Goal: Task Accomplishment & Management: Manage account settings

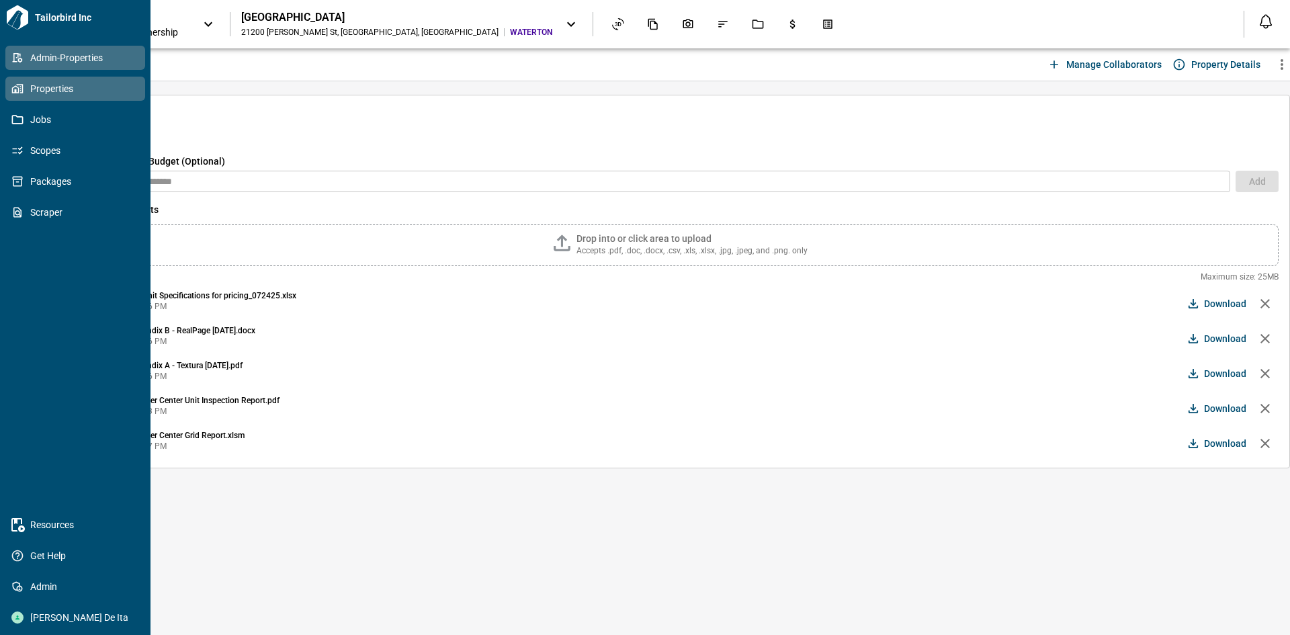
click at [58, 56] on span "Admin-Properties" at bounding box center [78, 57] width 109 height 13
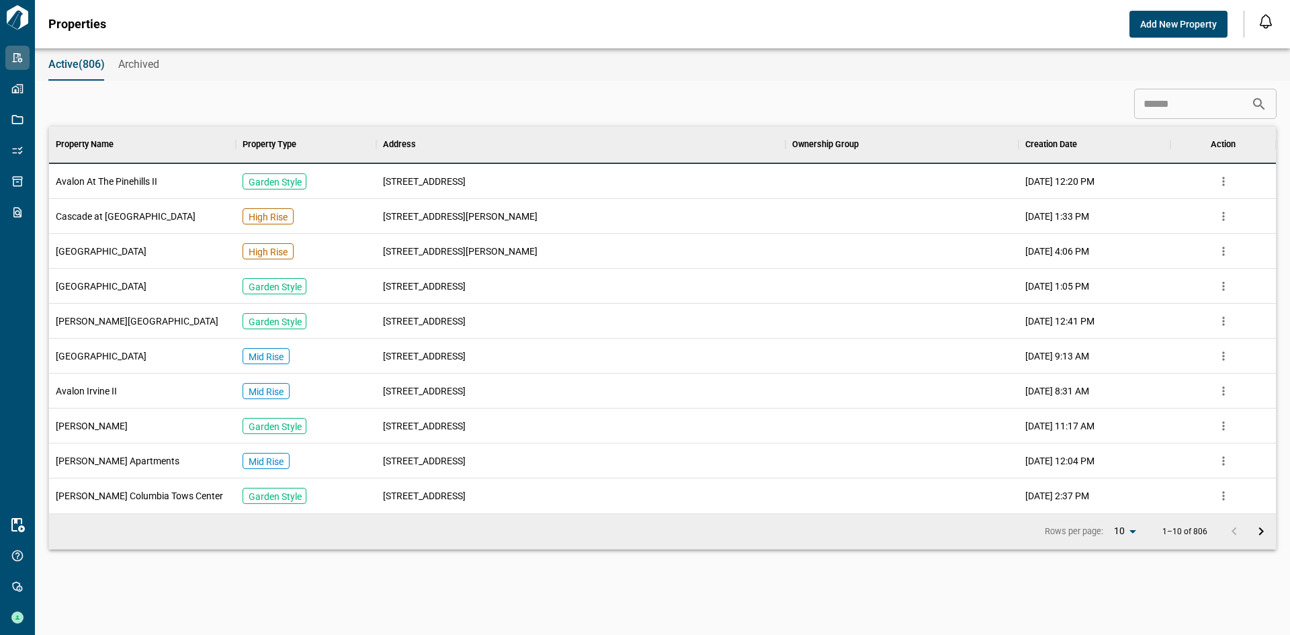
scroll to position [377, 1222]
click at [1184, 108] on input at bounding box center [1192, 104] width 117 height 27
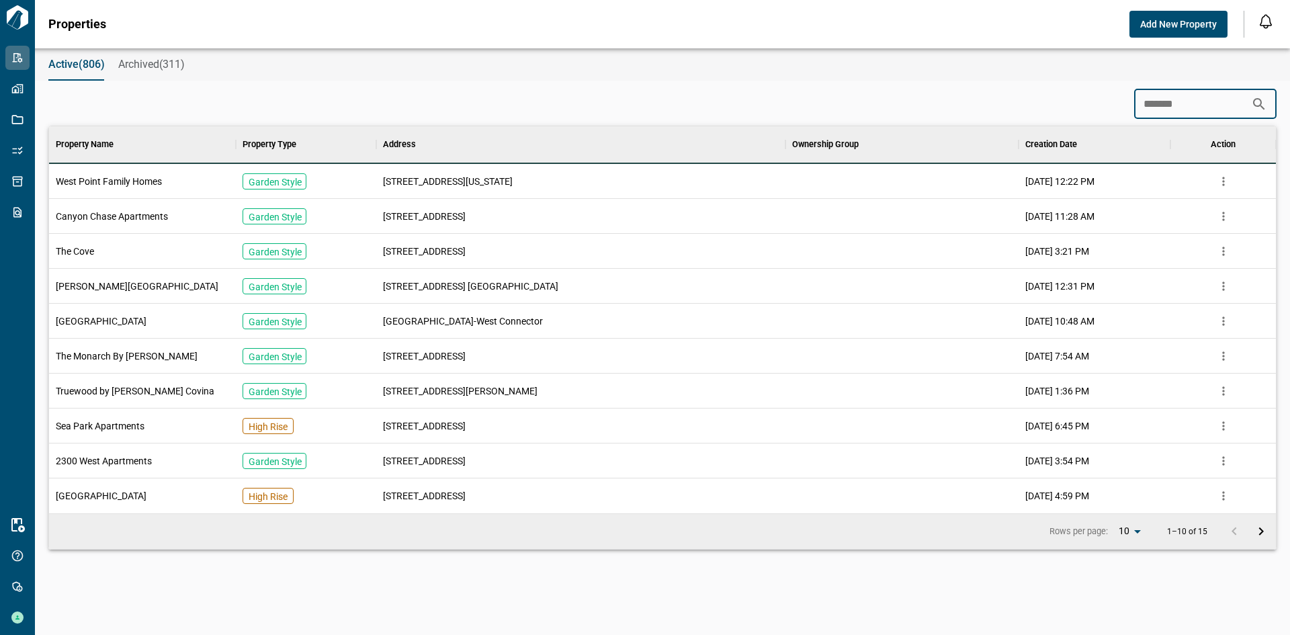
scroll to position [62, 1222]
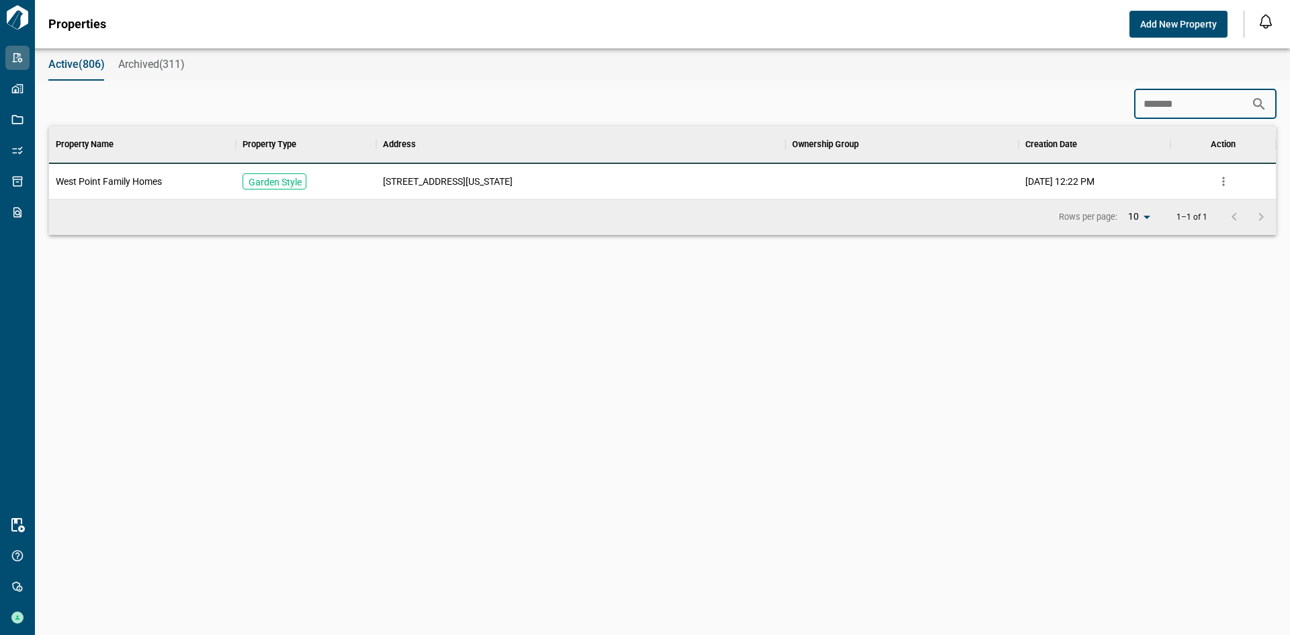
type input "*******"
click at [167, 173] on div "West Point Family Homes" at bounding box center [142, 181] width 187 height 35
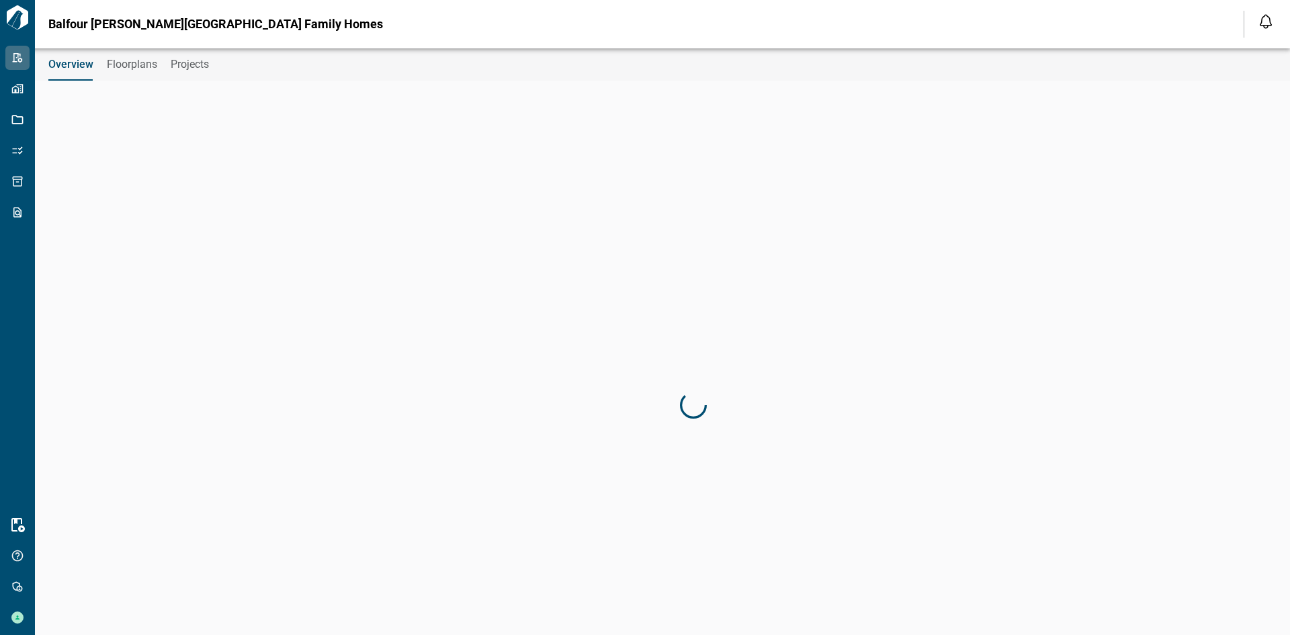
type input "**********"
click at [206, 66] on span "Projects" at bounding box center [190, 64] width 38 height 13
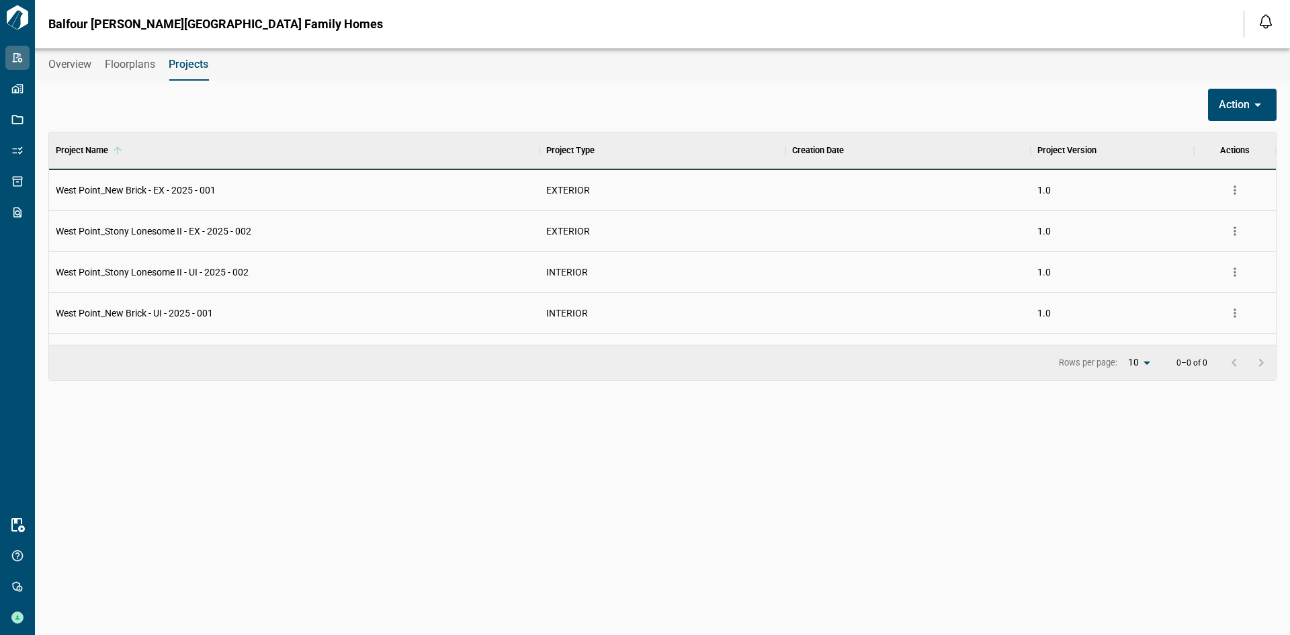
scroll to position [232, 1222]
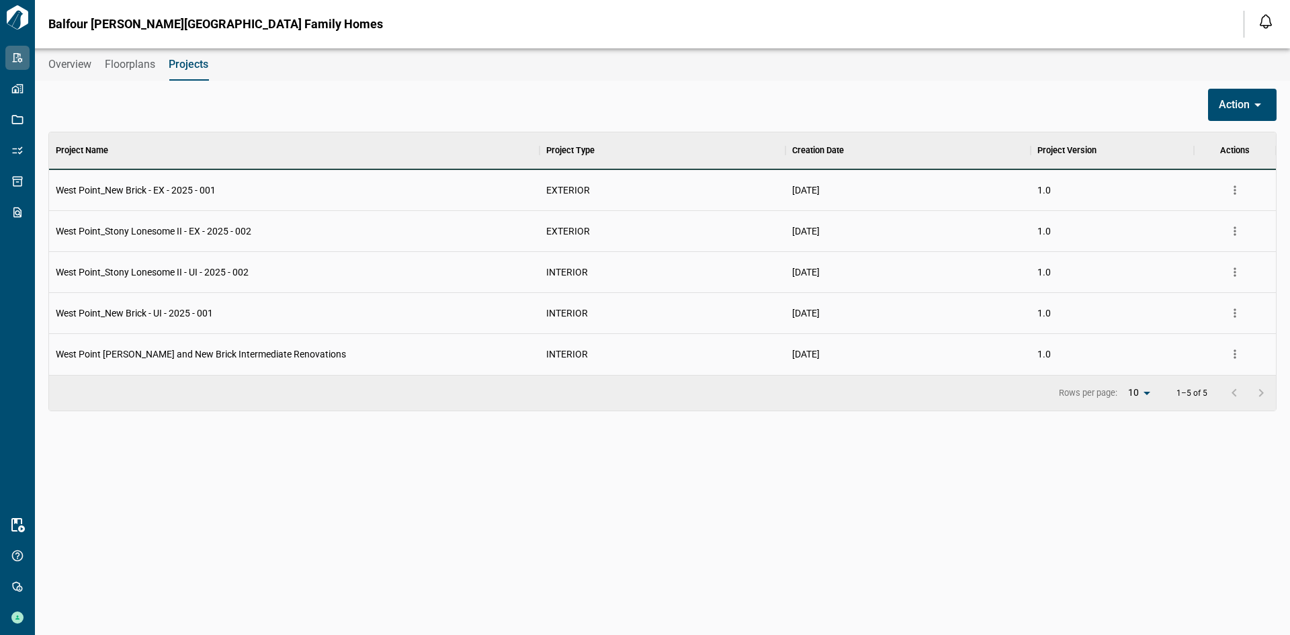
click at [1237, 186] on icon "more" at bounding box center [1234, 189] width 13 height 13
click at [1212, 239] on li "Archive" at bounding box center [1199, 242] width 91 height 24
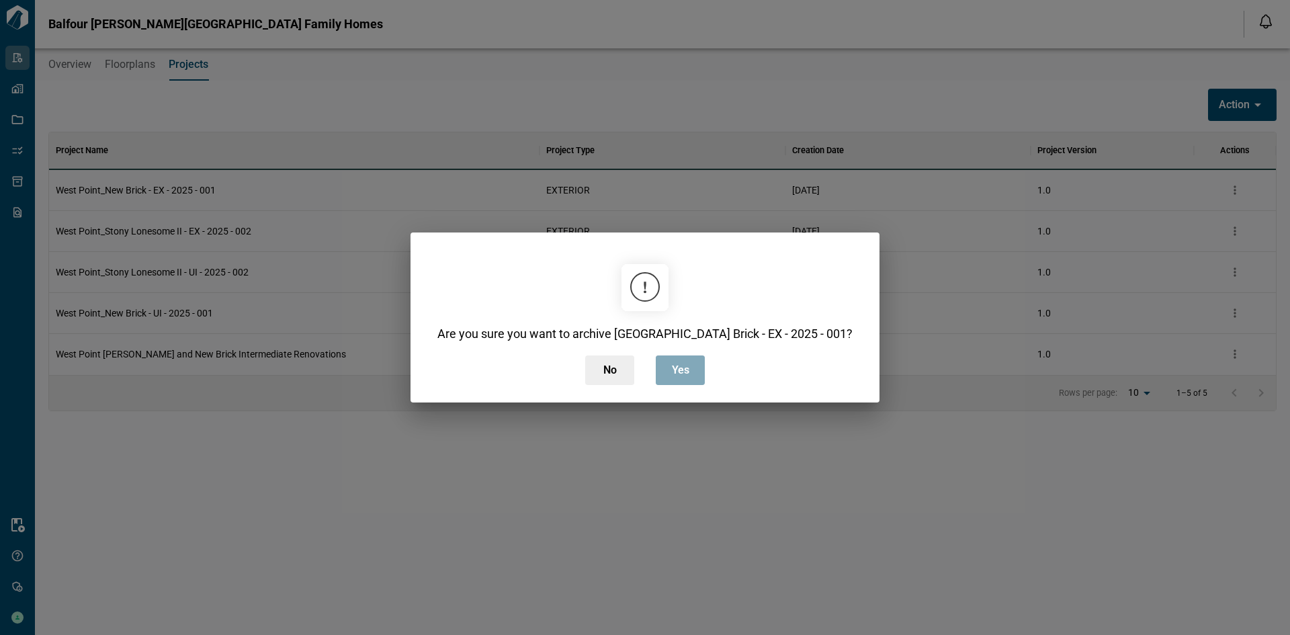
click at [696, 379] on button "Yes" at bounding box center [680, 370] width 49 height 30
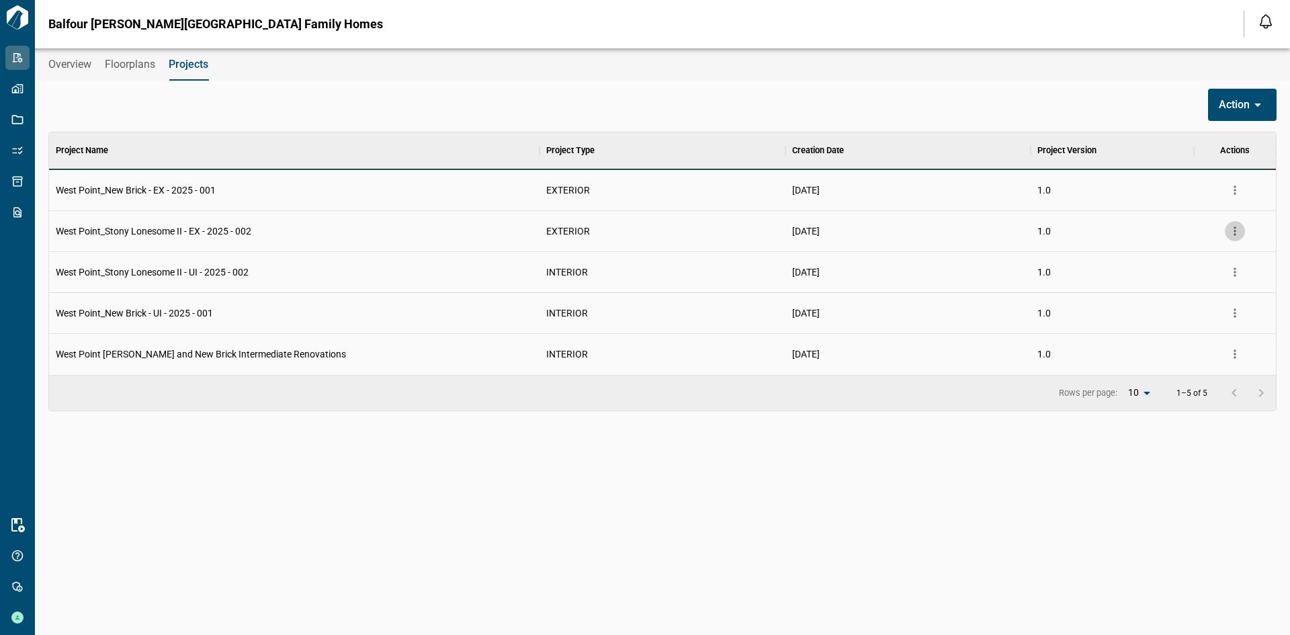
click at [1236, 230] on icon "more" at bounding box center [1234, 230] width 13 height 13
click at [1193, 286] on li "Archive" at bounding box center [1199, 283] width 91 height 24
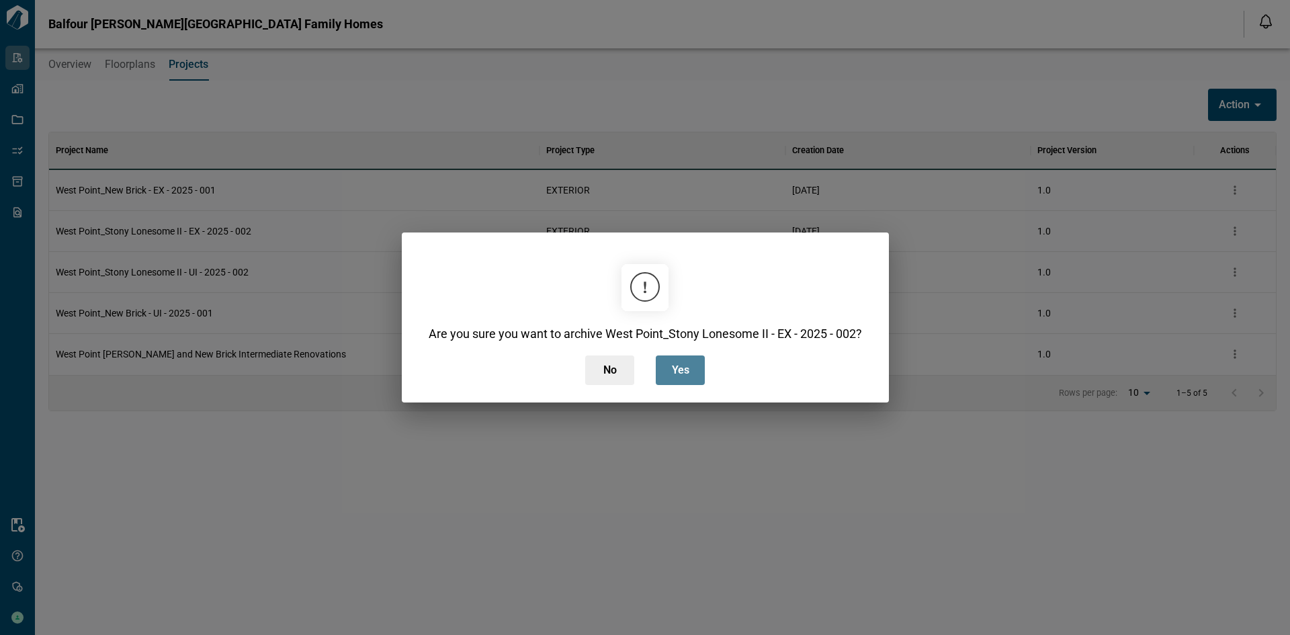
click at [662, 375] on button "Yes" at bounding box center [680, 370] width 49 height 30
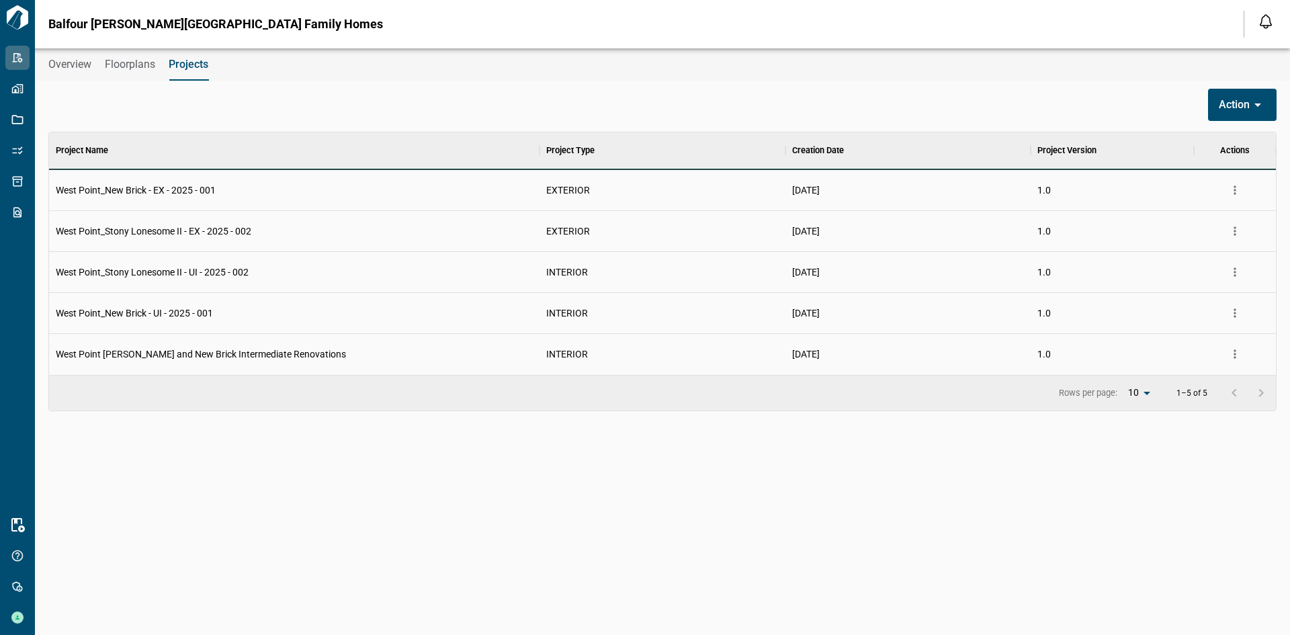
click at [155, 71] on button "Floorplans" at bounding box center [130, 64] width 50 height 32
click at [195, 65] on span "Projects" at bounding box center [189, 64] width 40 height 13
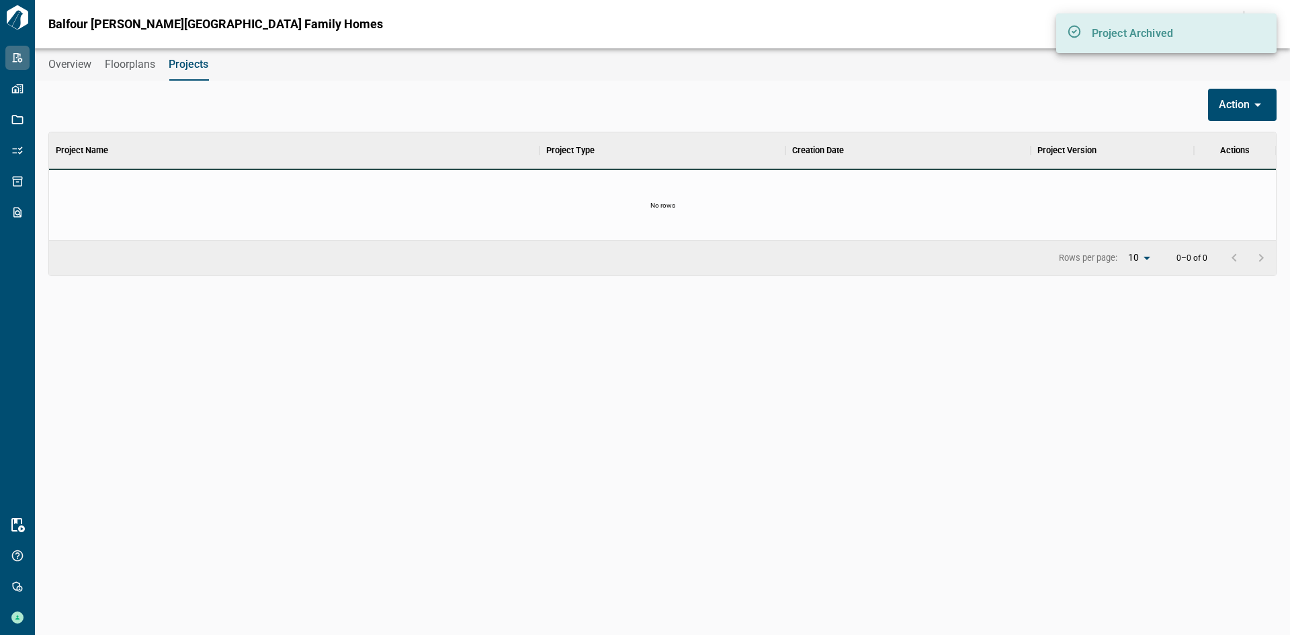
scroll to position [97, 1222]
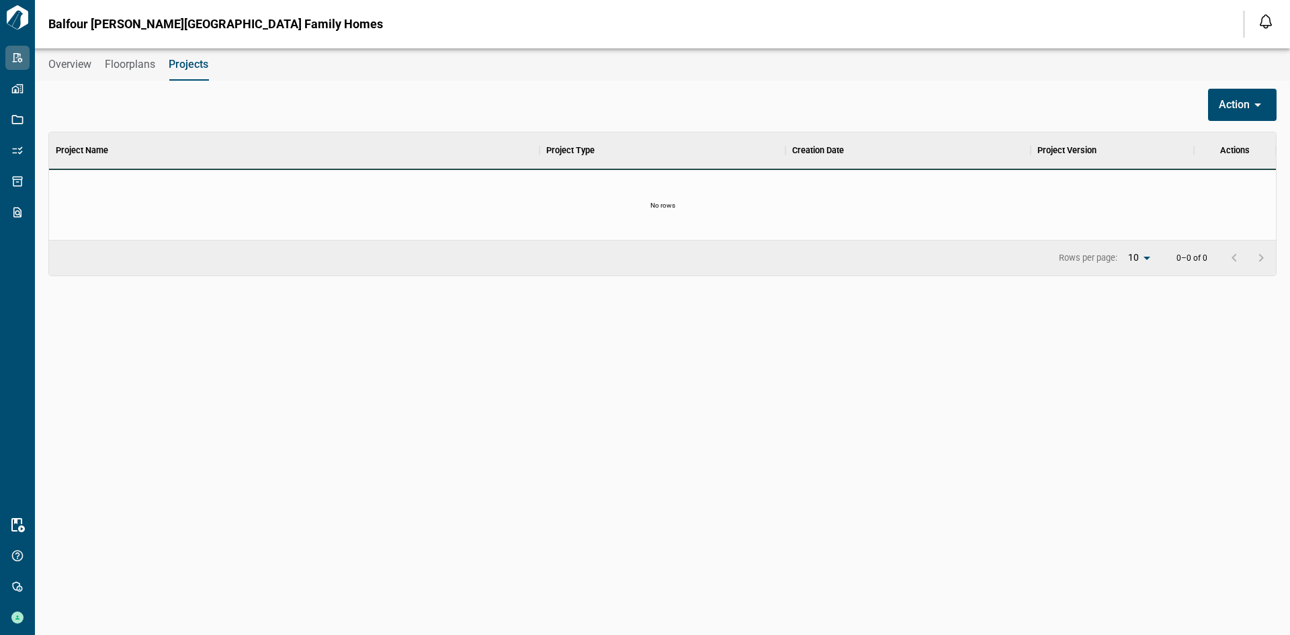
click at [128, 68] on span "Floorplans" at bounding box center [130, 64] width 50 height 13
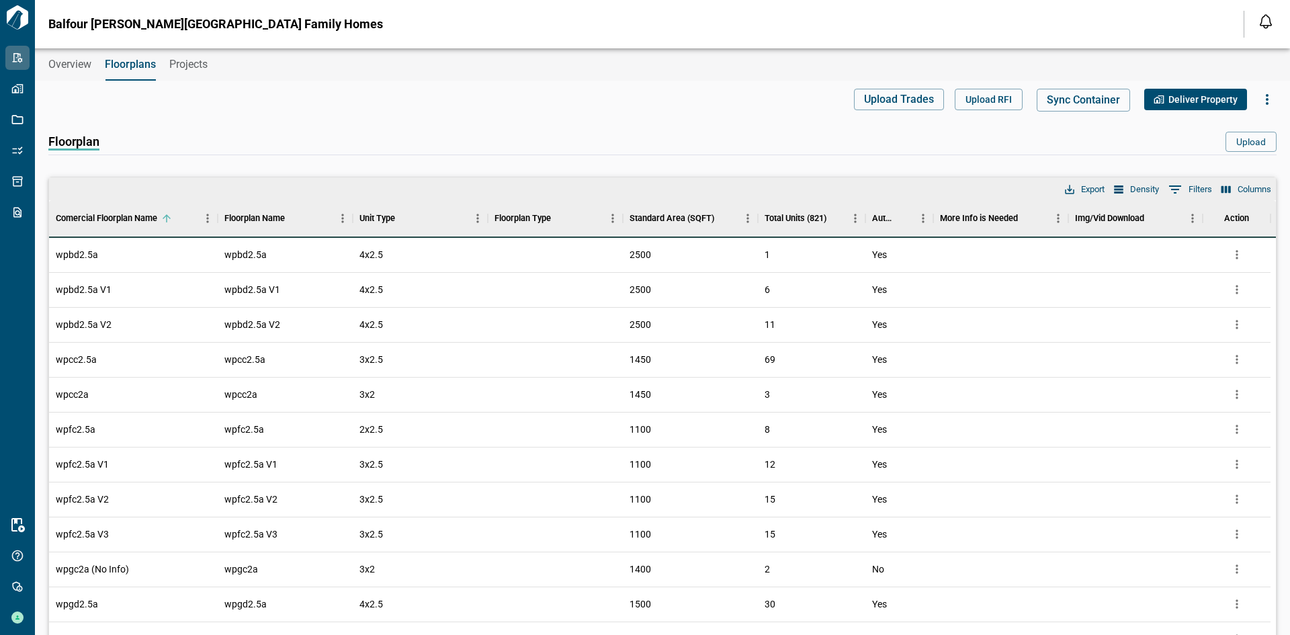
click at [212, 56] on div "Overview Floorplans Projects" at bounding box center [662, 64] width 1255 height 32
click at [181, 67] on span "Projects" at bounding box center [188, 64] width 38 height 13
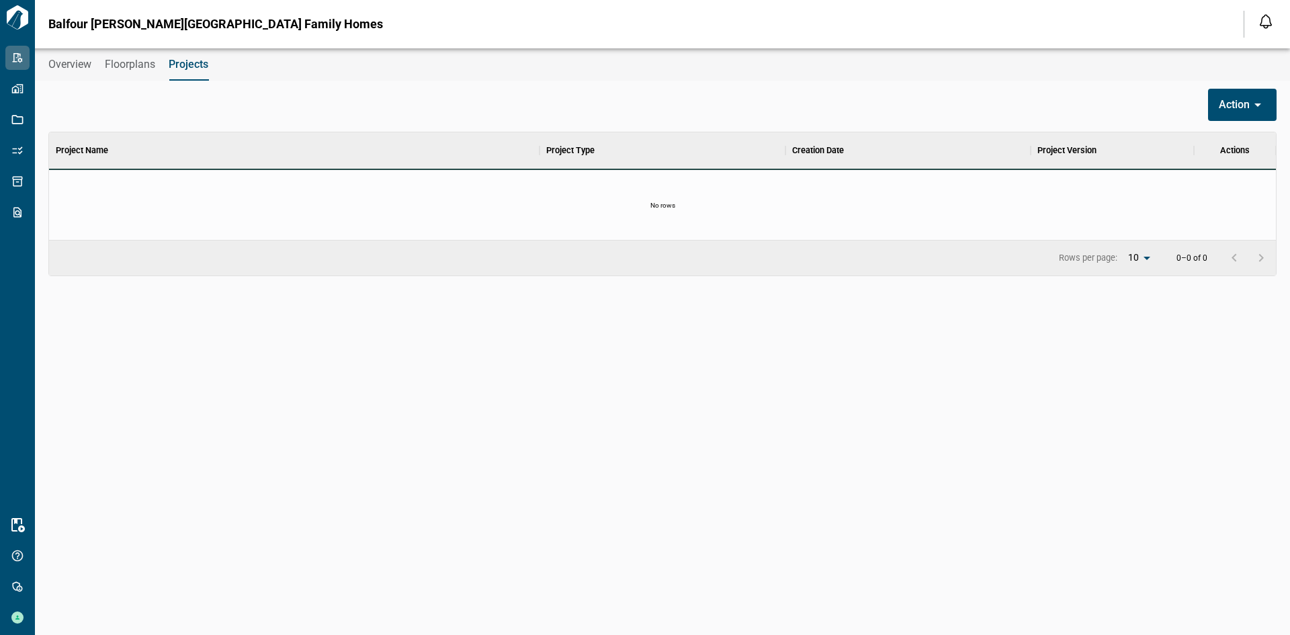
scroll to position [151, 1222]
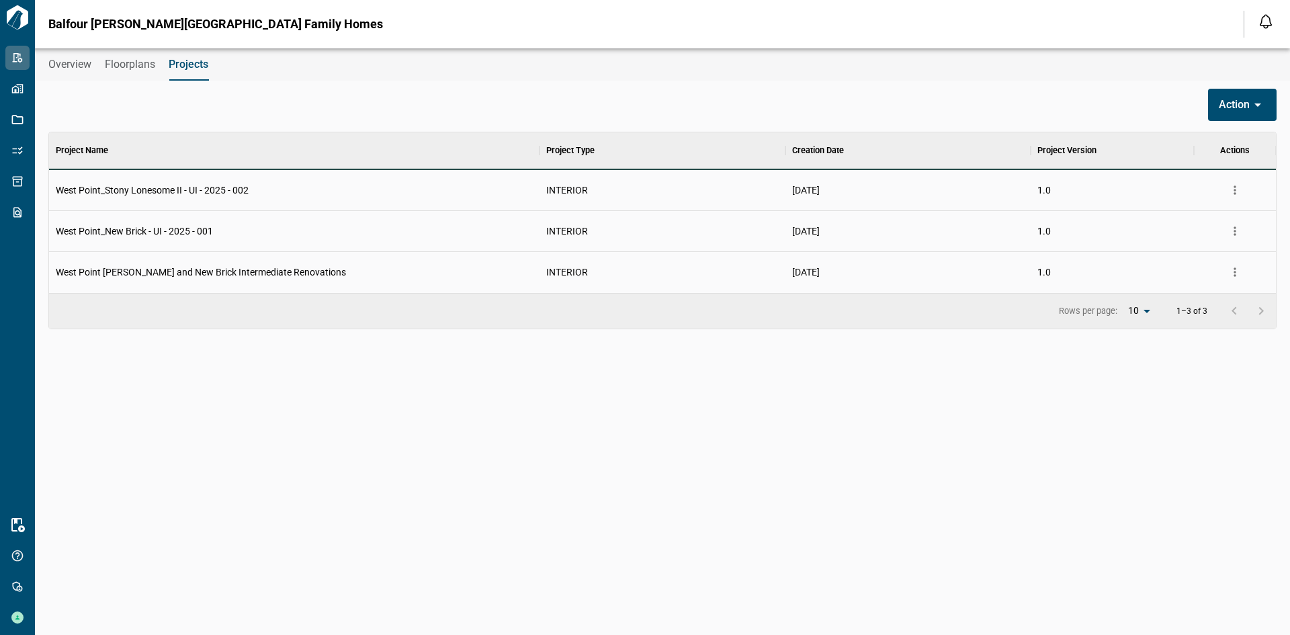
click at [1243, 189] on button "more" at bounding box center [1235, 190] width 20 height 20
click at [1209, 245] on li "Archive" at bounding box center [1199, 242] width 91 height 24
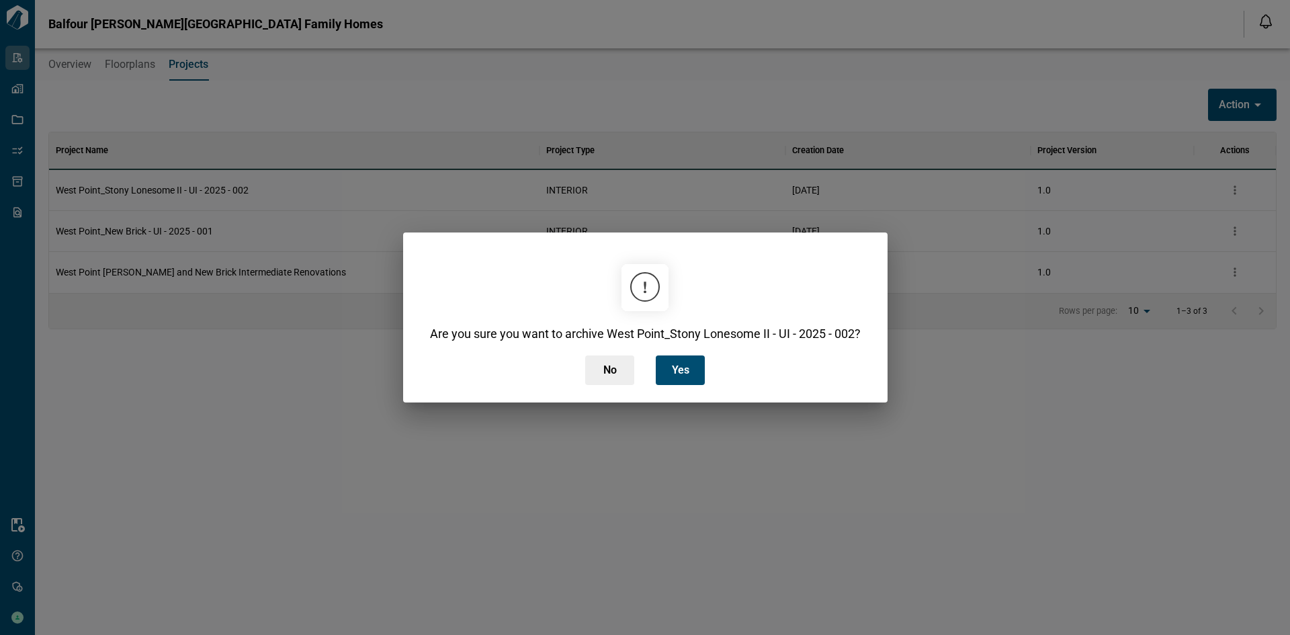
click at [684, 386] on div "Are you sure you want to archive West Point_Stony Lonesome II - UI - 2025 - 002…" at bounding box center [645, 317] width 452 height 157
click at [691, 378] on button "Yes" at bounding box center [680, 370] width 49 height 30
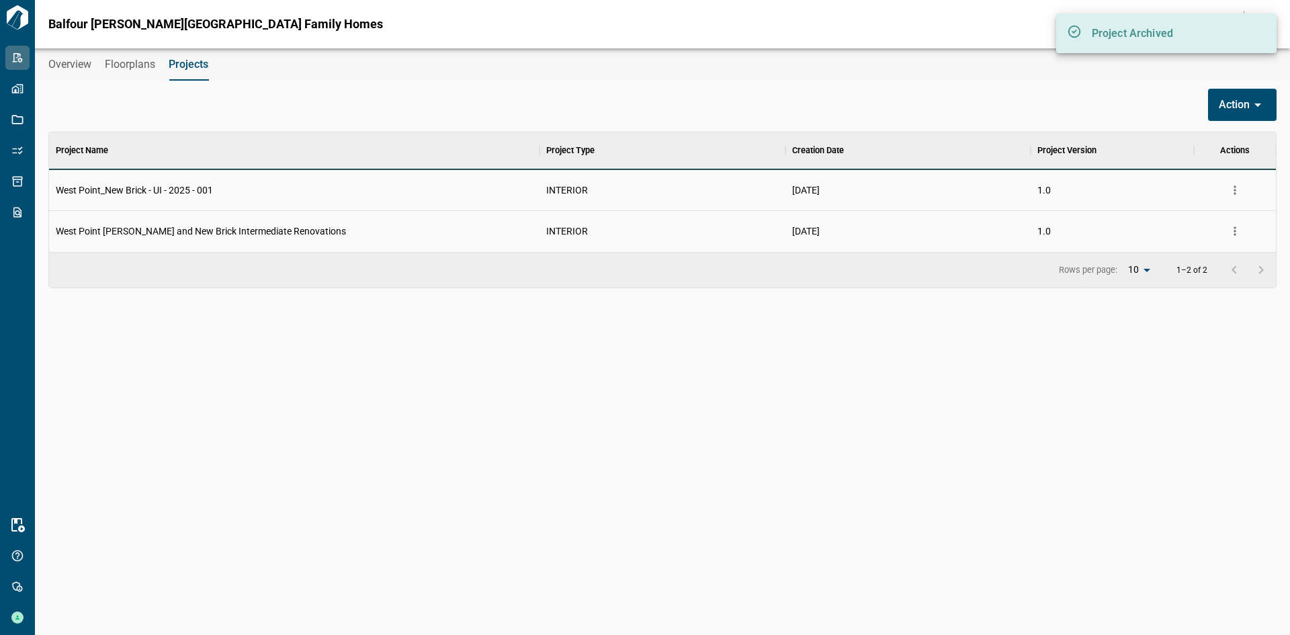
scroll to position [110, 1222]
click at [1239, 192] on icon "more" at bounding box center [1234, 189] width 13 height 13
click at [1189, 246] on div at bounding box center [1177, 242] width 24 height 16
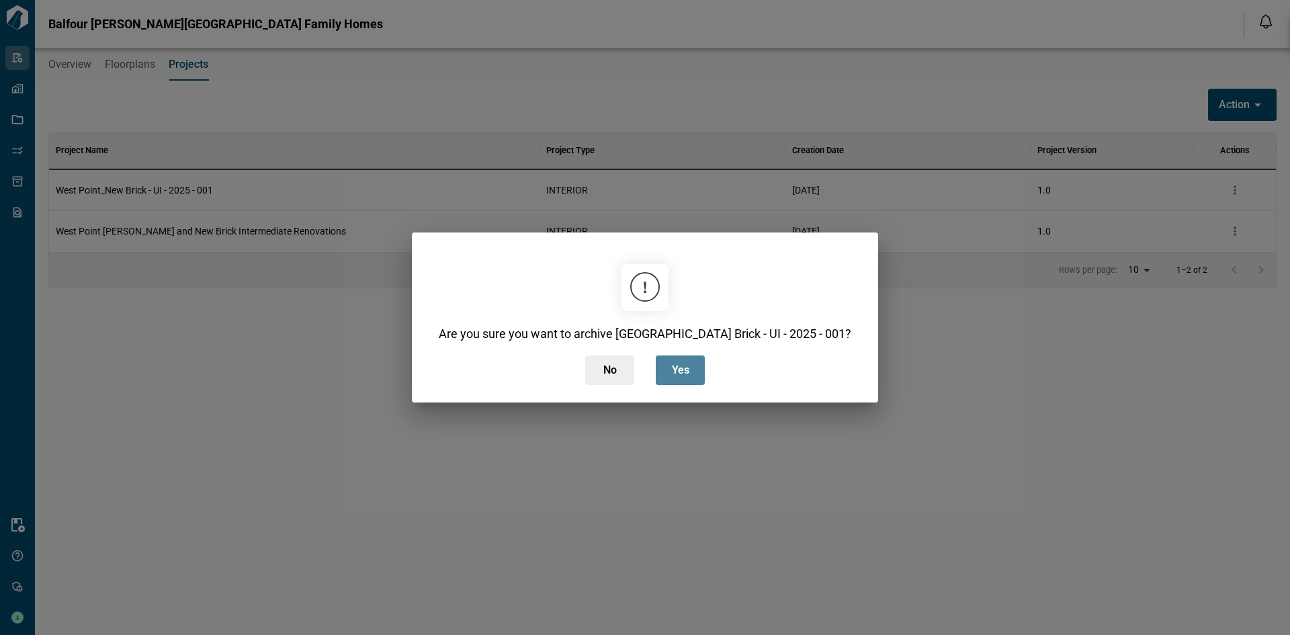
click at [669, 374] on button "Yes" at bounding box center [680, 370] width 49 height 30
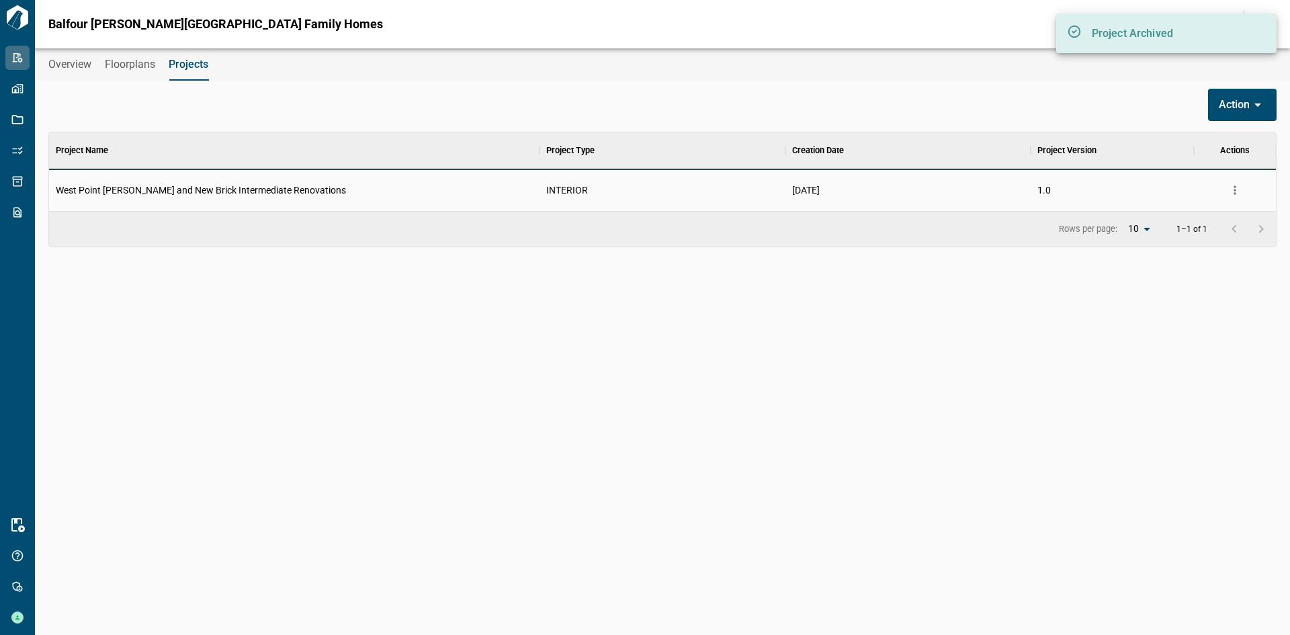
scroll to position [69, 1222]
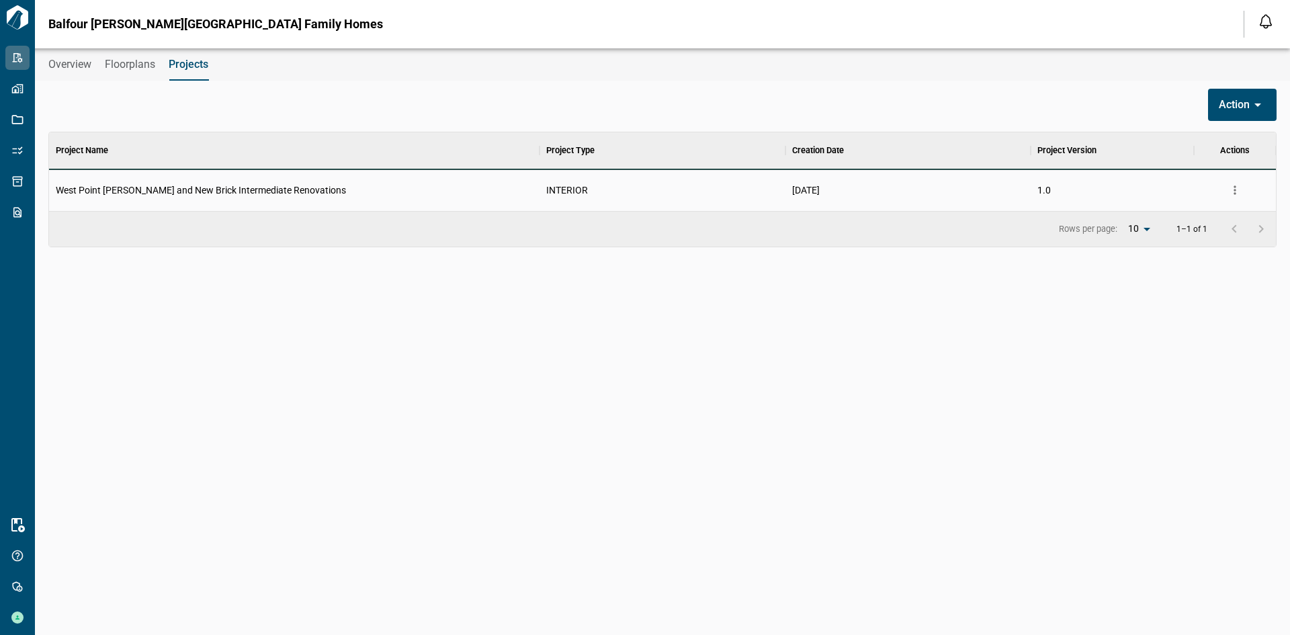
drag, startPoint x: 1236, startPoint y: 187, endPoint x: 1255, endPoint y: 173, distance: 23.9
click at [1236, 187] on icon "more" at bounding box center [1234, 189] width 13 height 13
click at [1211, 242] on li "Archive" at bounding box center [1199, 242] width 91 height 24
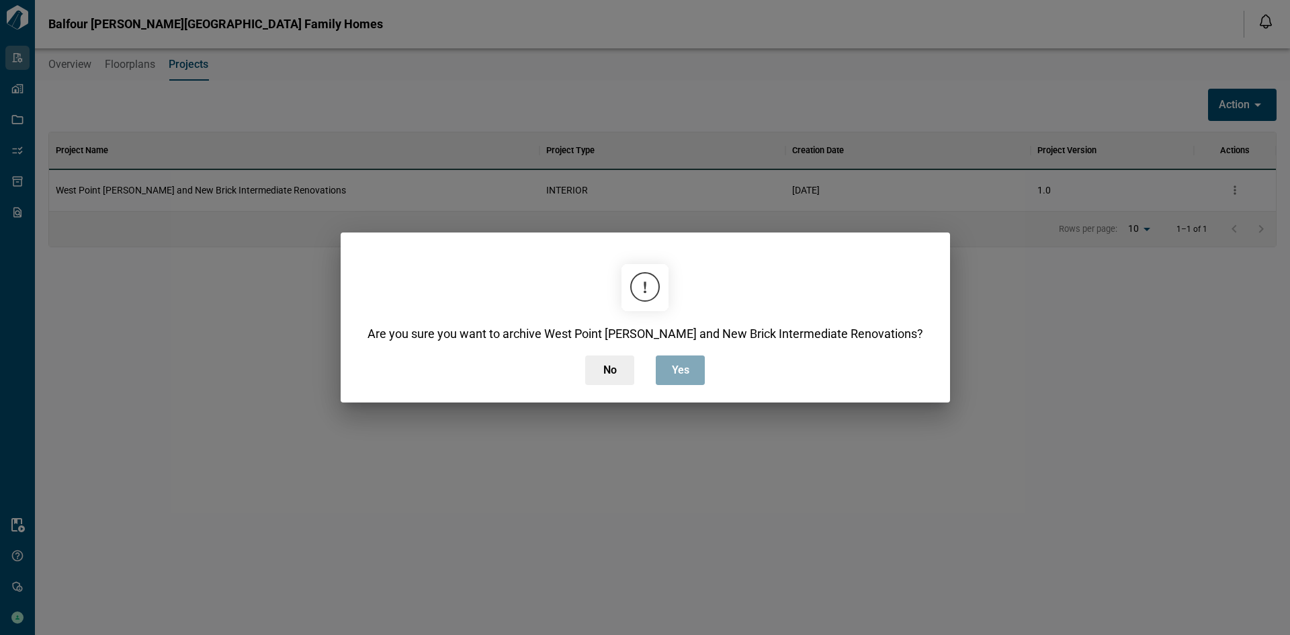
click at [675, 372] on span "Yes" at bounding box center [680, 370] width 17 height 13
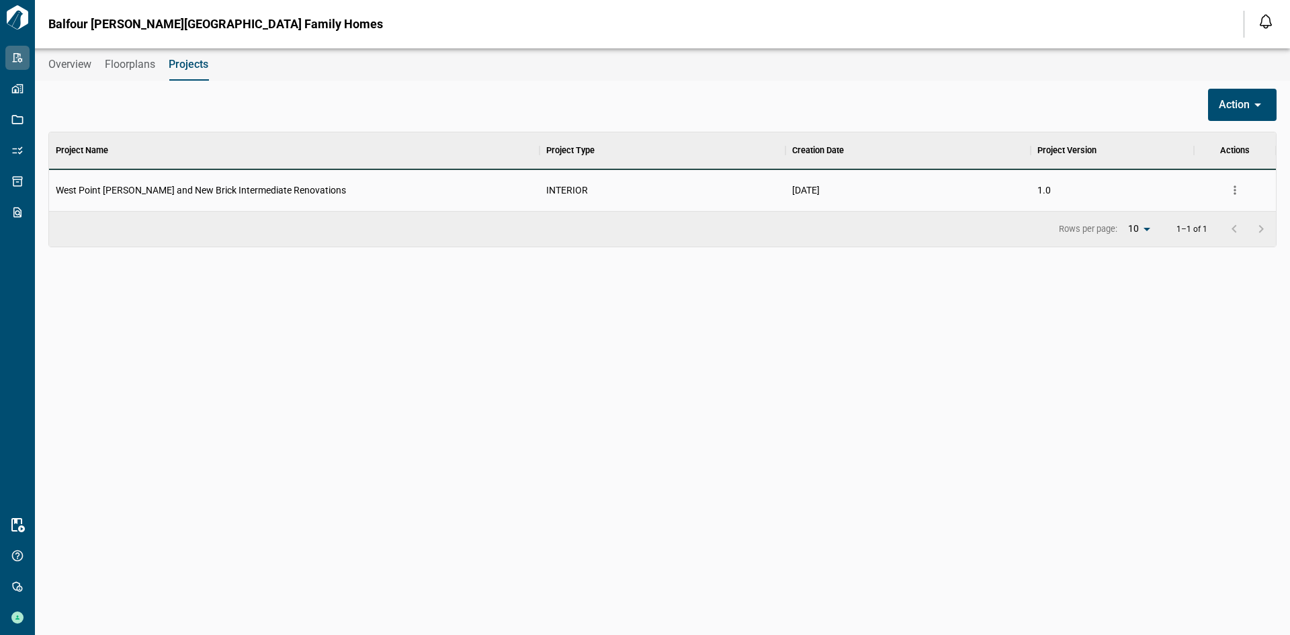
scroll to position [97, 1222]
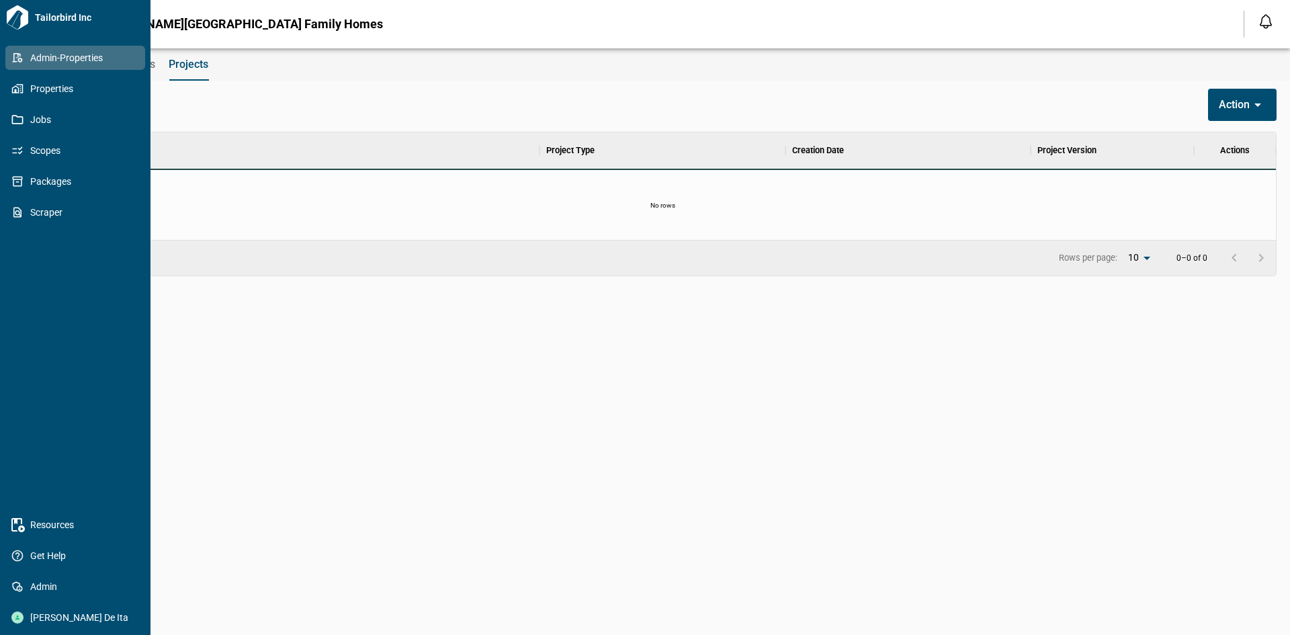
click at [16, 52] on icon at bounding box center [17, 58] width 12 height 12
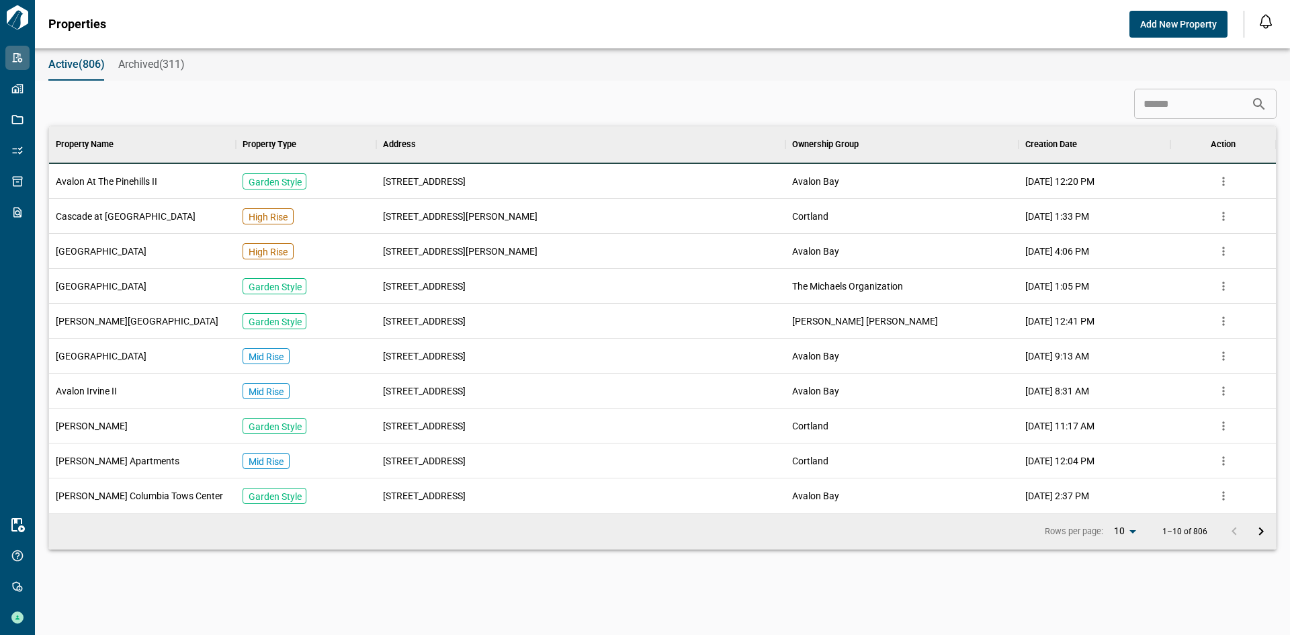
scroll to position [377, 1222]
click at [1215, 95] on input at bounding box center [1192, 104] width 117 height 27
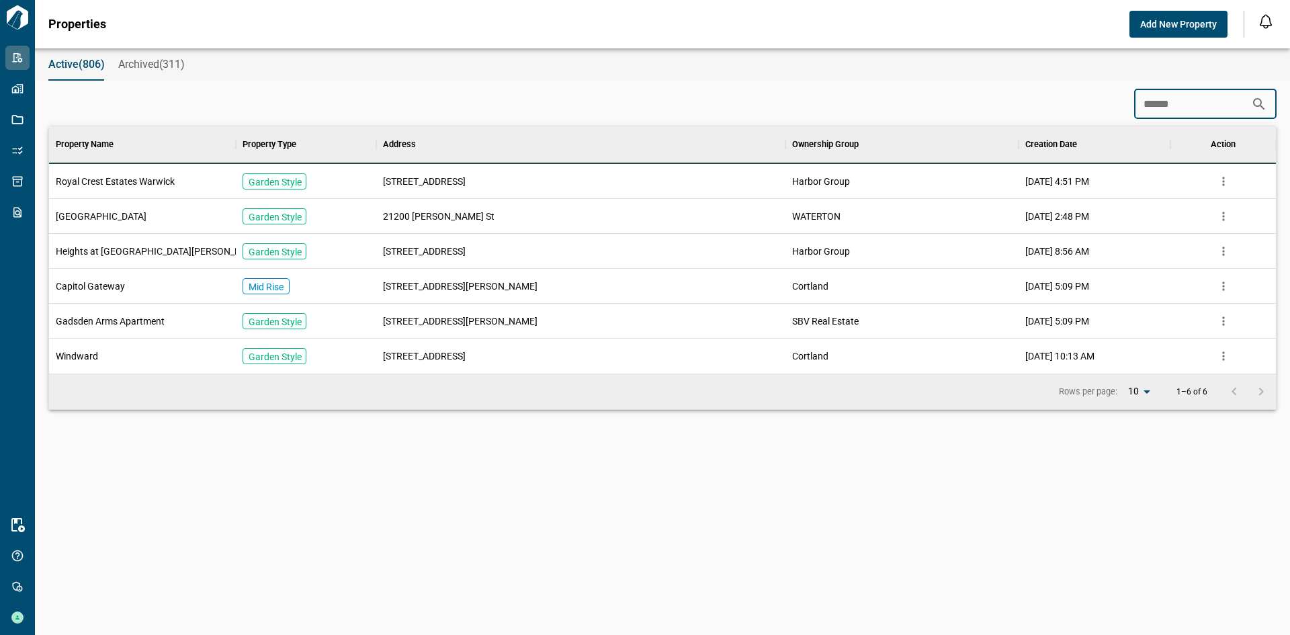
scroll to position [11, 6]
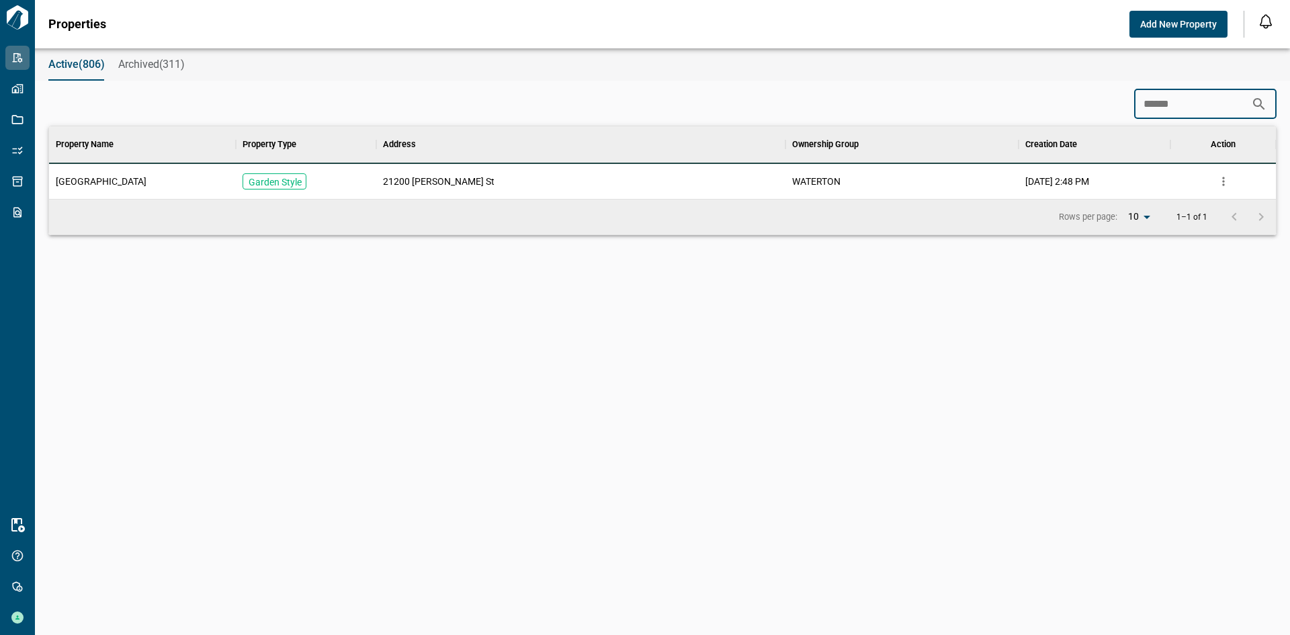
type input "******"
click at [409, 179] on span "21200 [PERSON_NAME] St" at bounding box center [439, 181] width 112 height 13
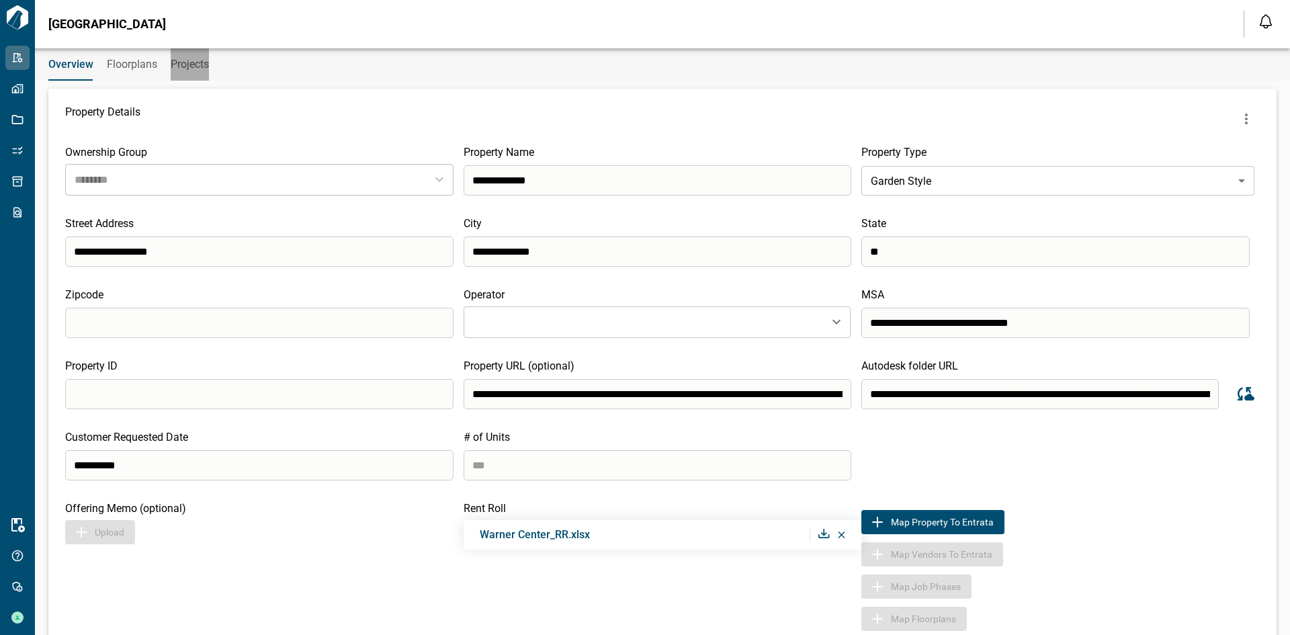
click at [189, 58] on span "Projects" at bounding box center [190, 64] width 38 height 13
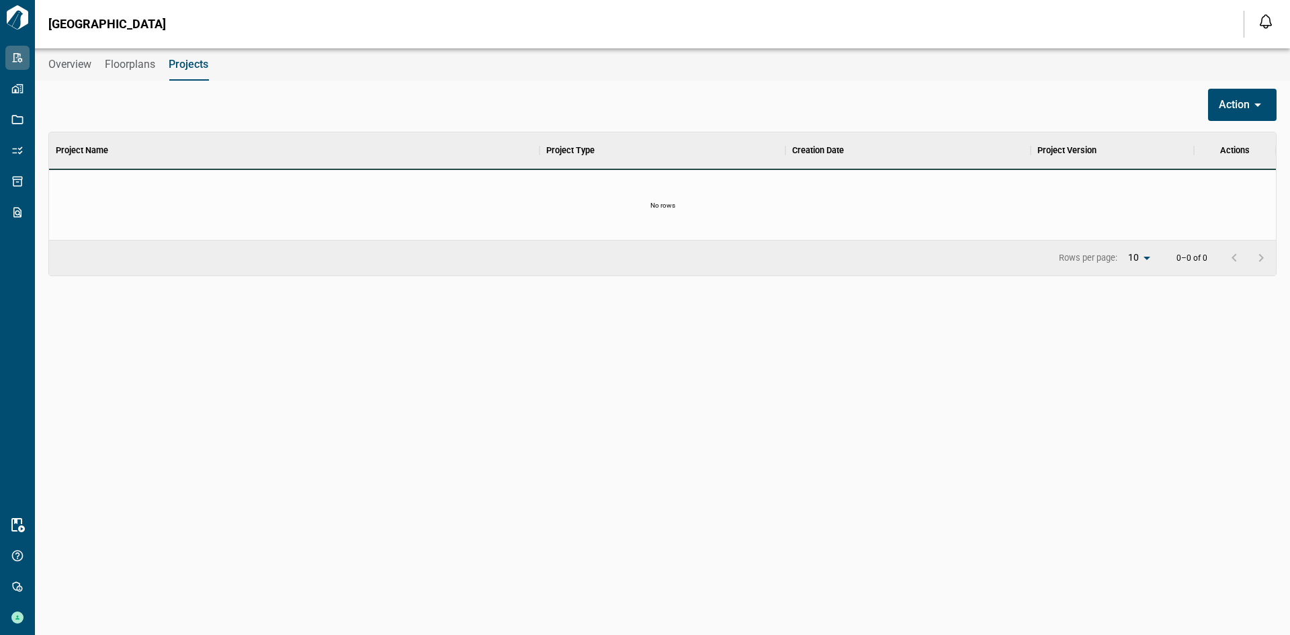
scroll to position [11, 6]
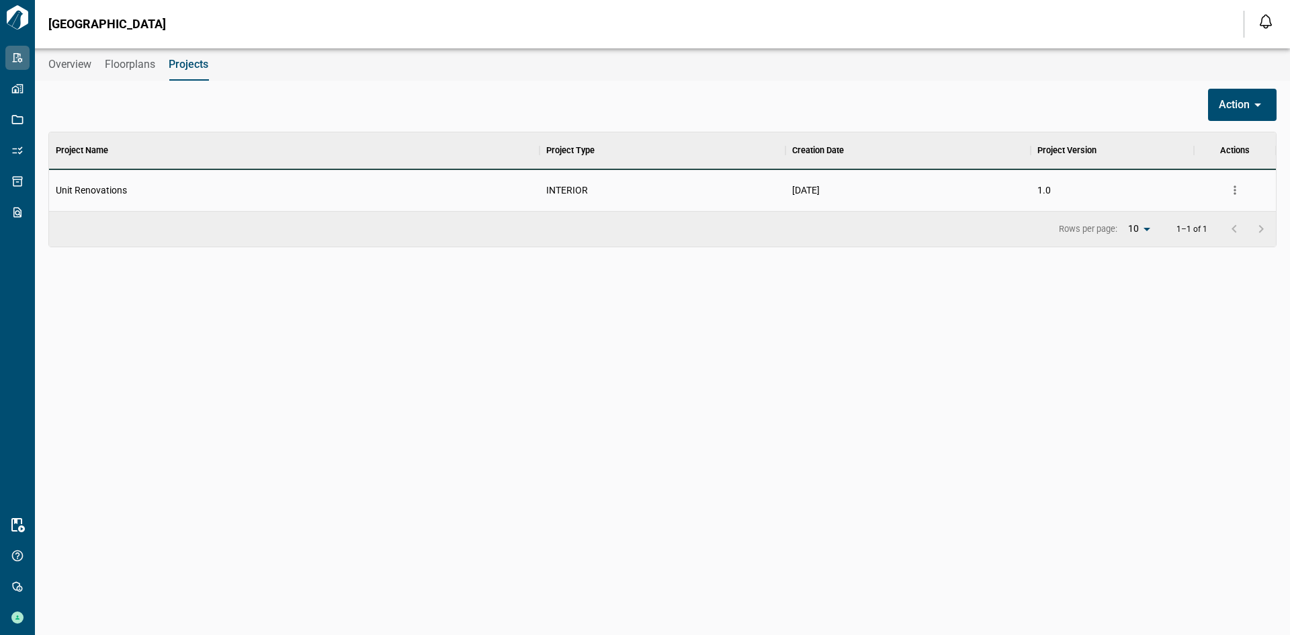
click at [112, 187] on span "Unit Renovations" at bounding box center [91, 189] width 71 height 13
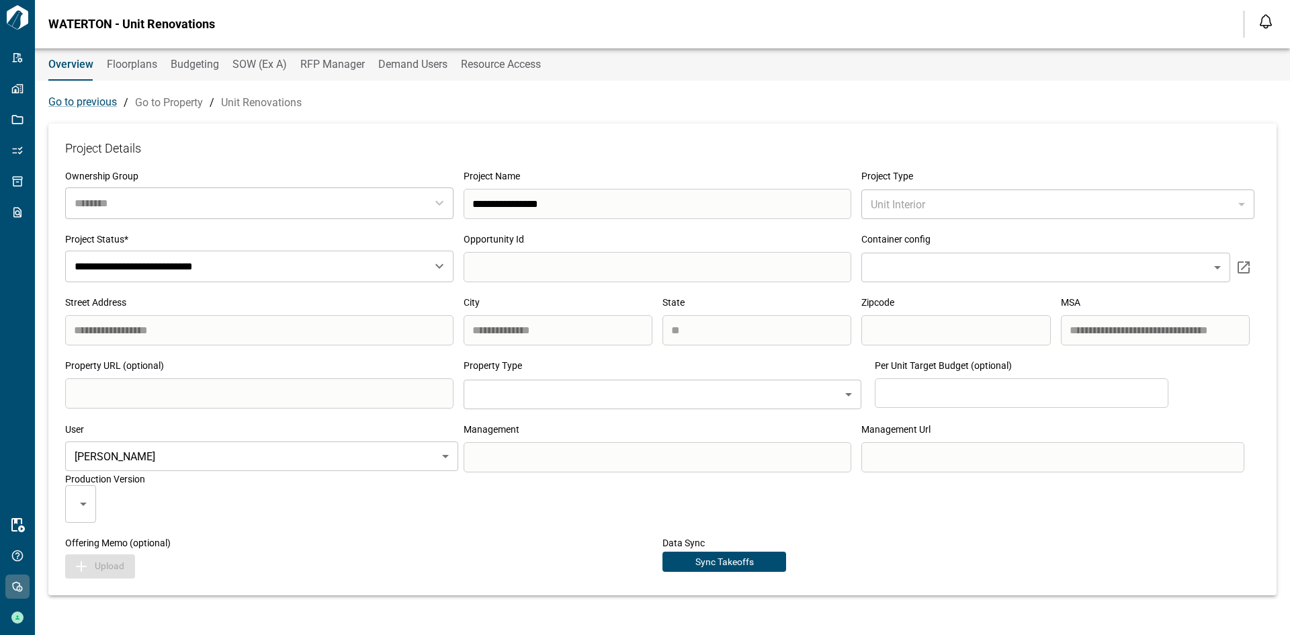
type input "********"
type input "***"
click at [603, 203] on input "**********" at bounding box center [658, 204] width 388 height 30
type input "**********"
click at [662, 160] on div "**********" at bounding box center [662, 360] width 1228 height 472
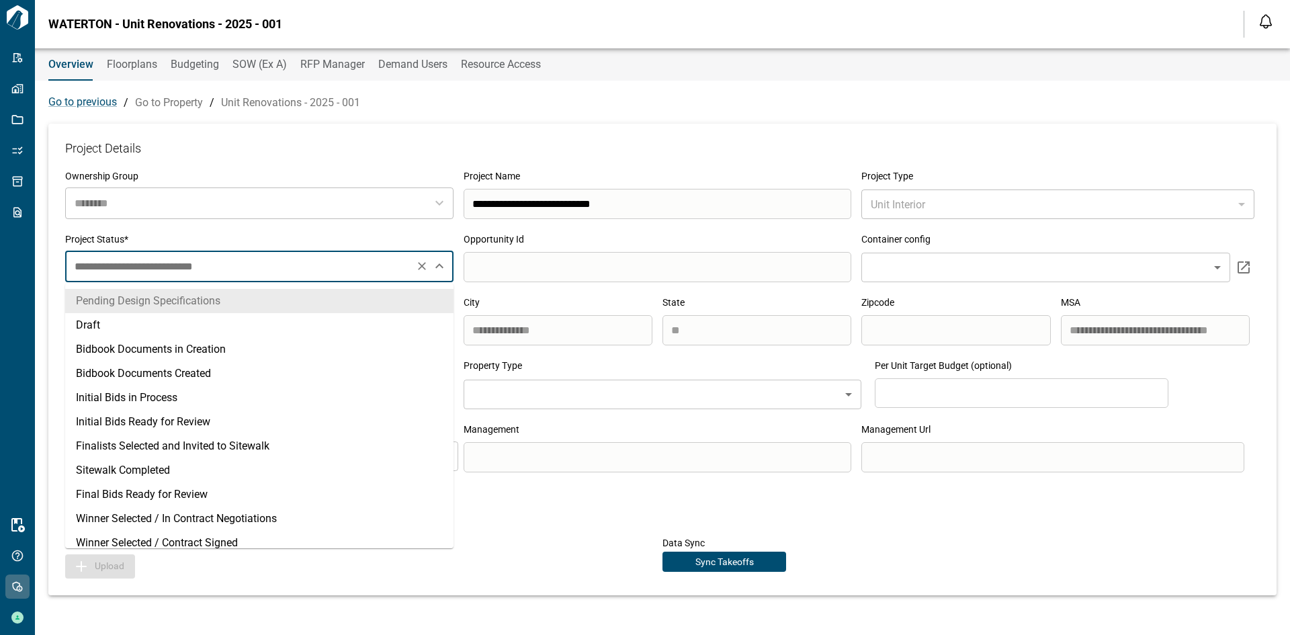
click at [398, 273] on input "**********" at bounding box center [237, 266] width 333 height 19
click at [101, 350] on li "Bidbook Documents in Creation" at bounding box center [259, 349] width 388 height 24
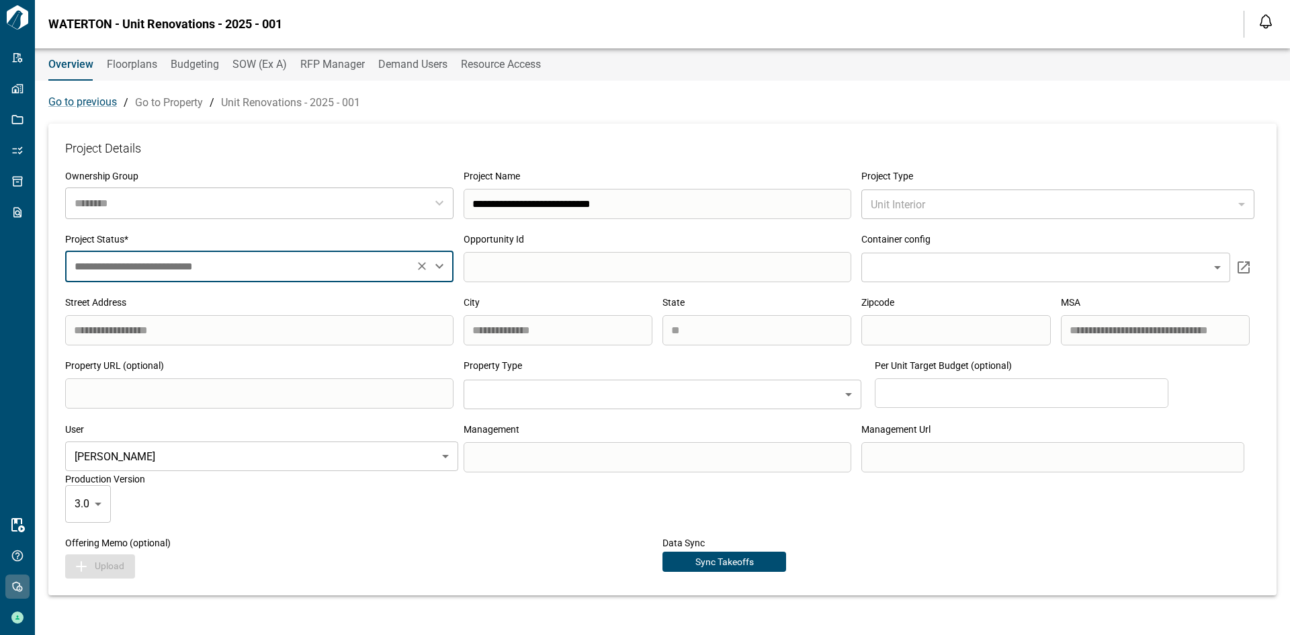
click at [318, 229] on div "**********" at bounding box center [662, 360] width 1228 height 472
type input "**********"
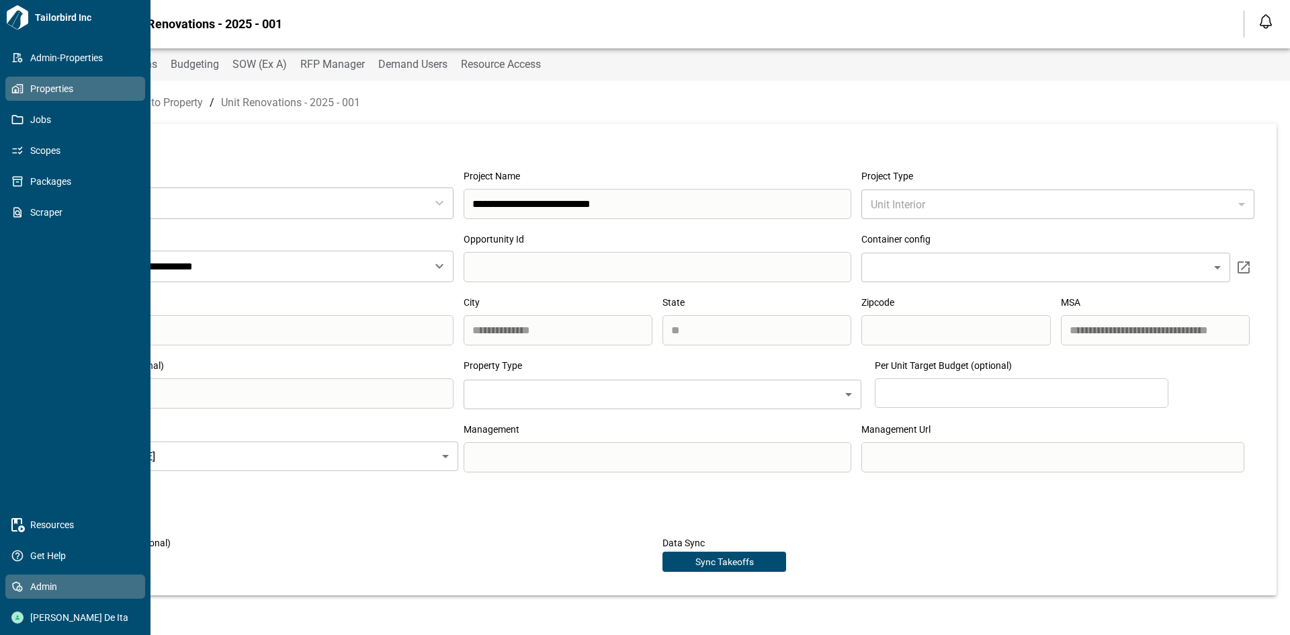
click at [51, 86] on span "Properties" at bounding box center [78, 88] width 109 height 13
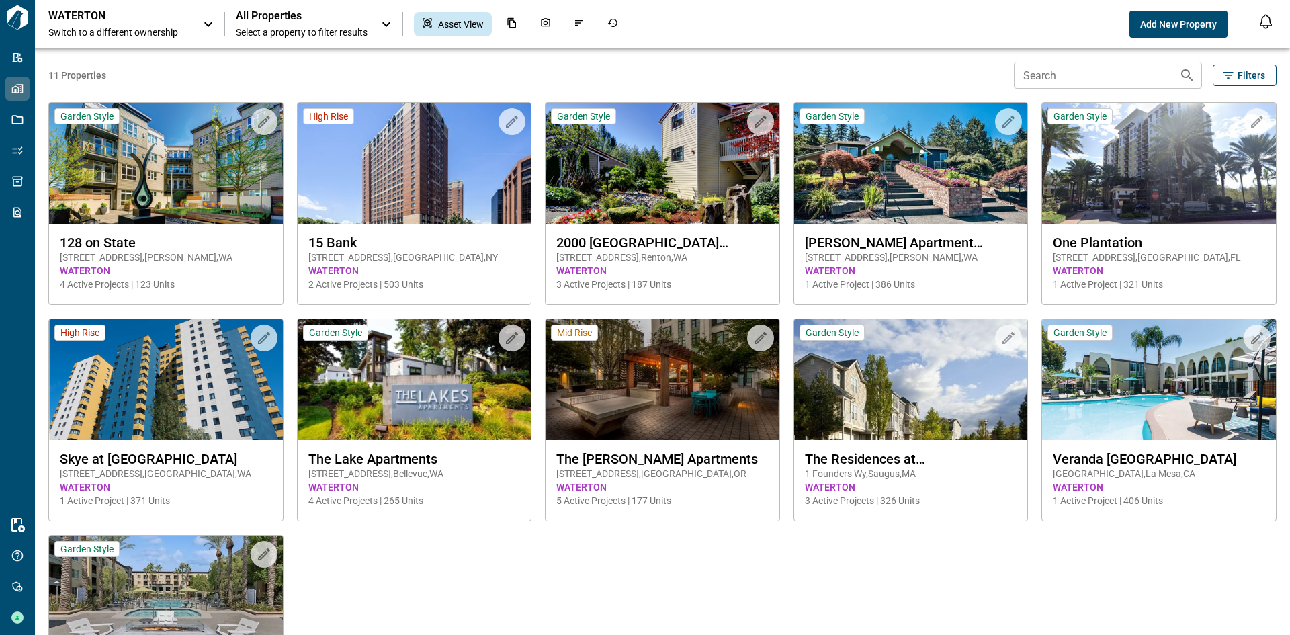
click at [300, 14] on span "All Properties" at bounding box center [302, 15] width 132 height 13
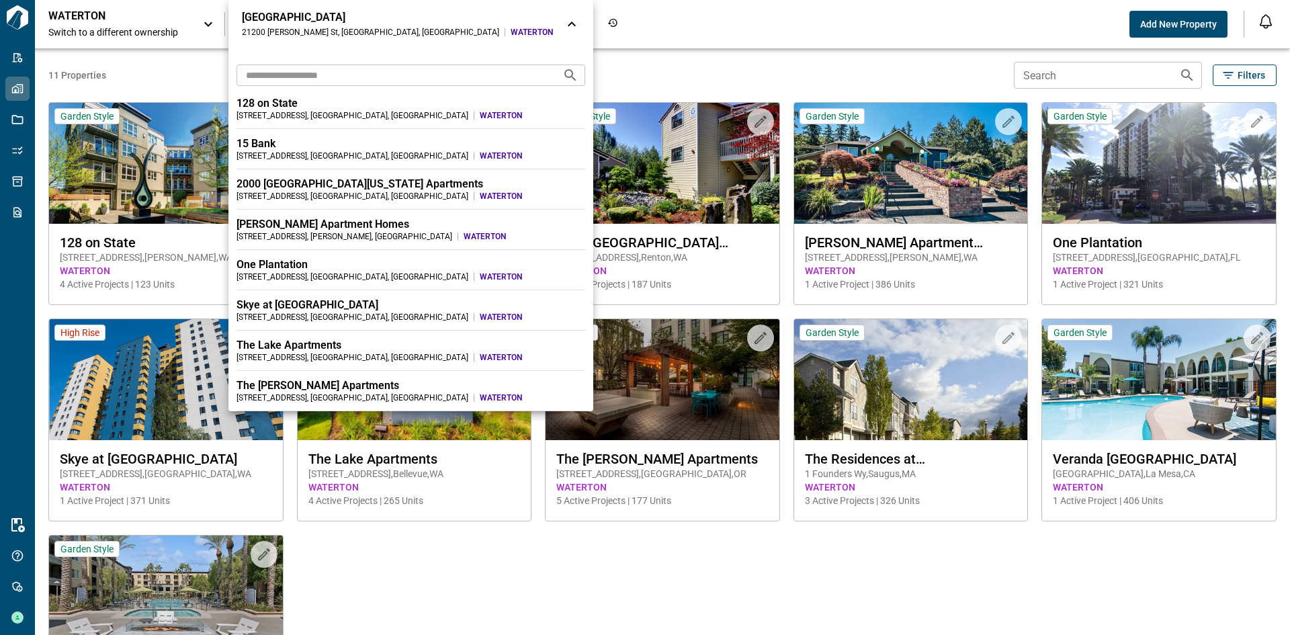
click at [323, 83] on input "text" at bounding box center [394, 74] width 315 height 25
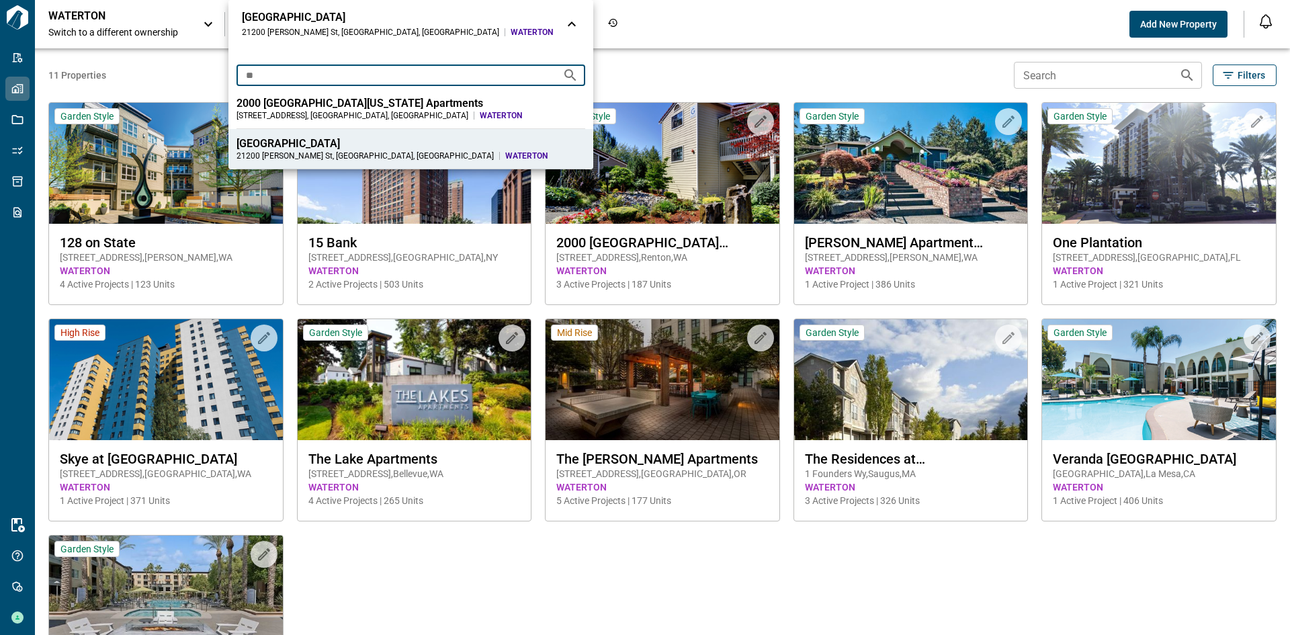
type input "**"
click at [654, 47] on div at bounding box center [645, 317] width 1290 height 635
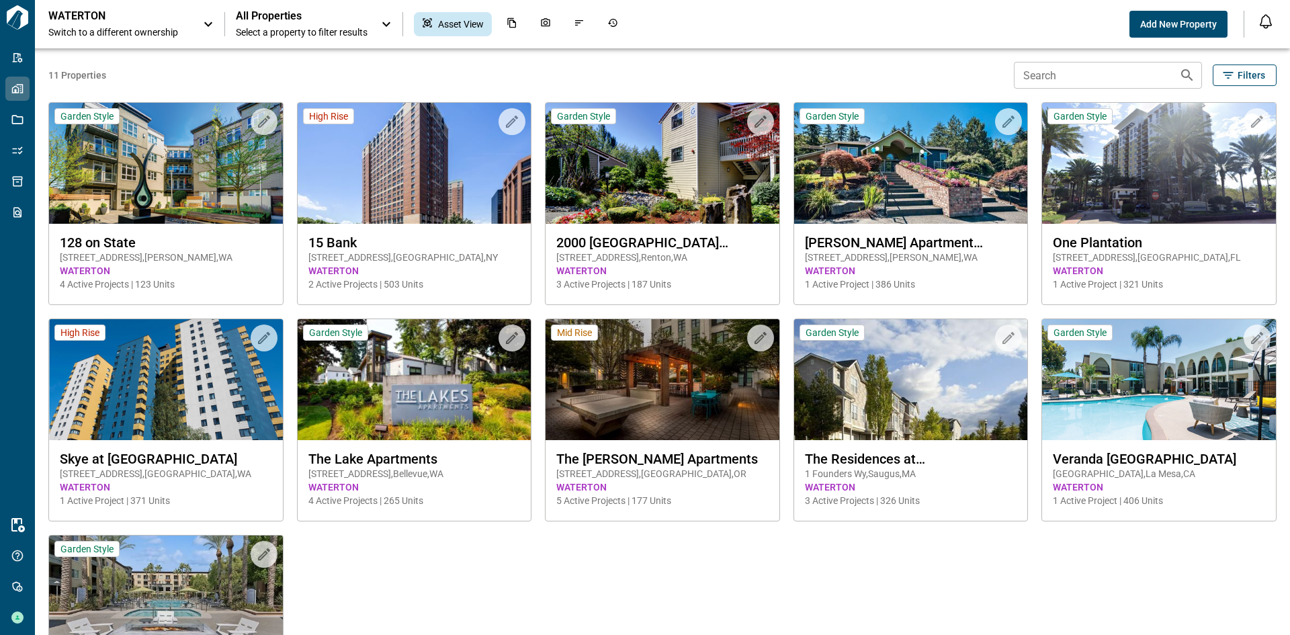
click at [294, 17] on span "All Properties" at bounding box center [302, 15] width 132 height 13
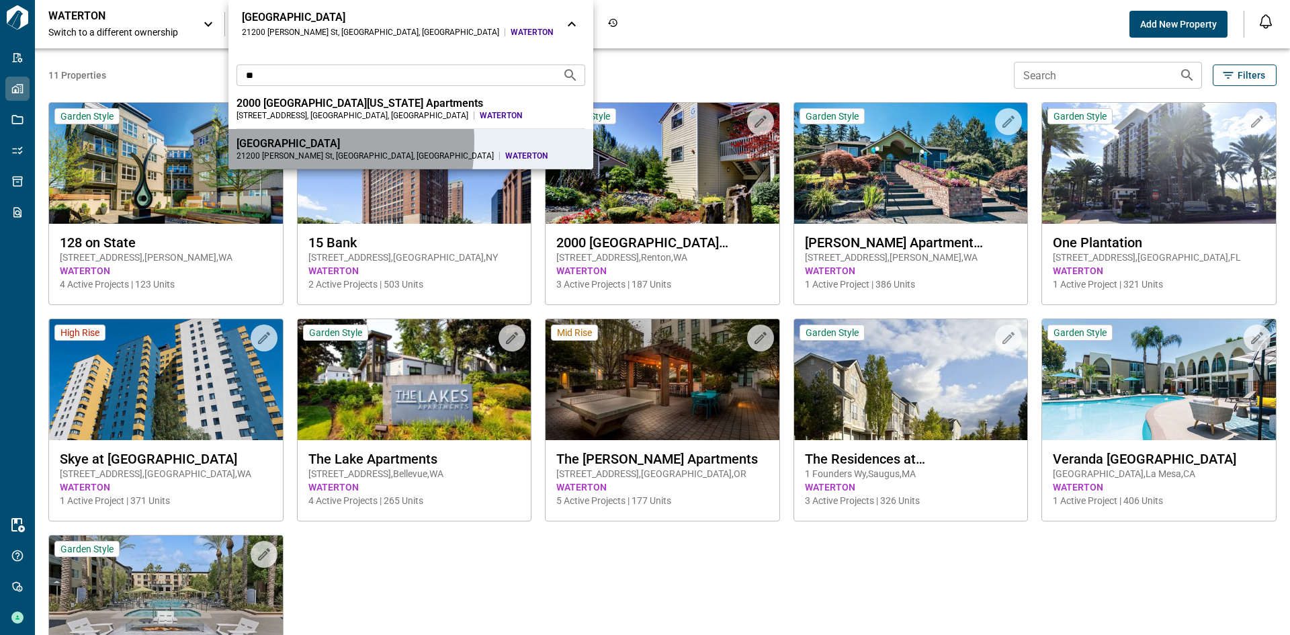
click at [271, 142] on div "[GEOGRAPHIC_DATA]" at bounding box center [411, 143] width 349 height 13
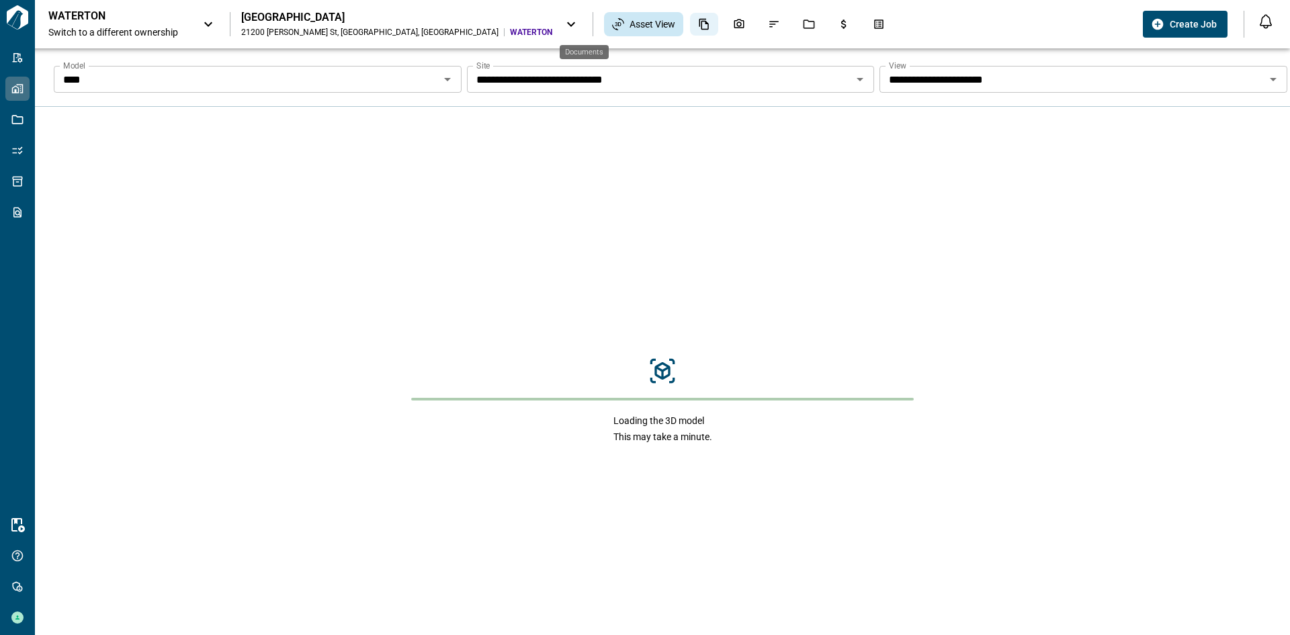
click at [699, 23] on icon "Documents" at bounding box center [703, 24] width 9 height 11
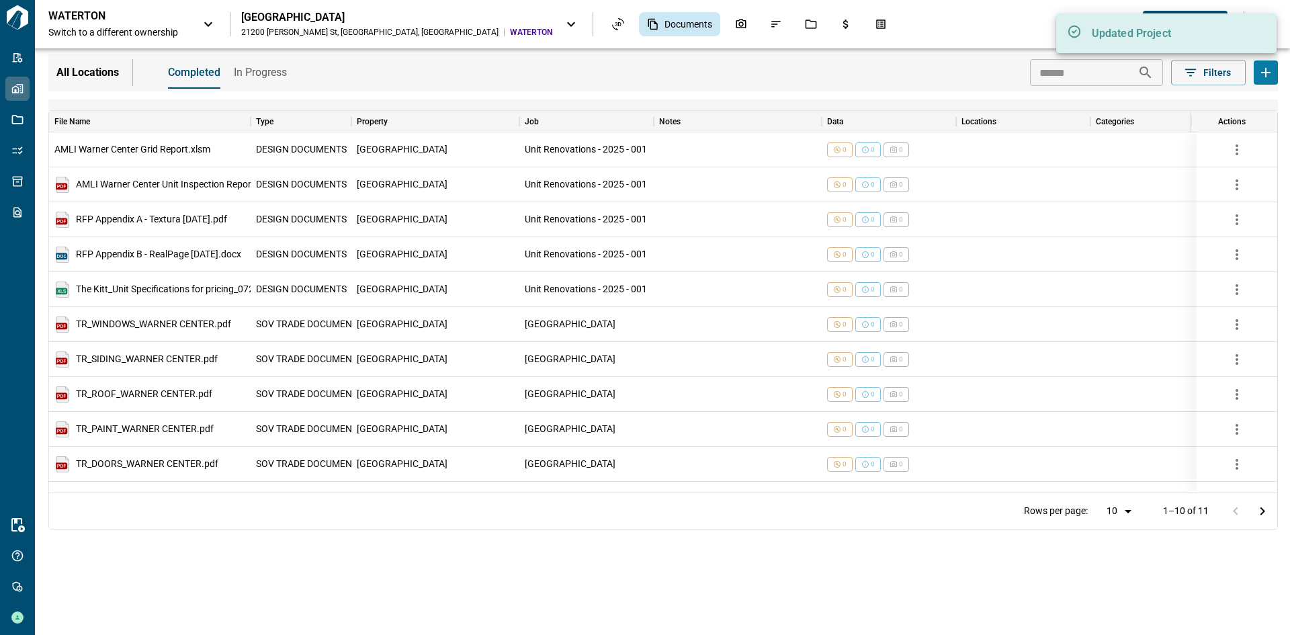
click at [906, 76] on div "All Locations Completed In Progress ​ Filters" at bounding box center [663, 73] width 1230 height 38
